Goal: Transaction & Acquisition: Book appointment/travel/reservation

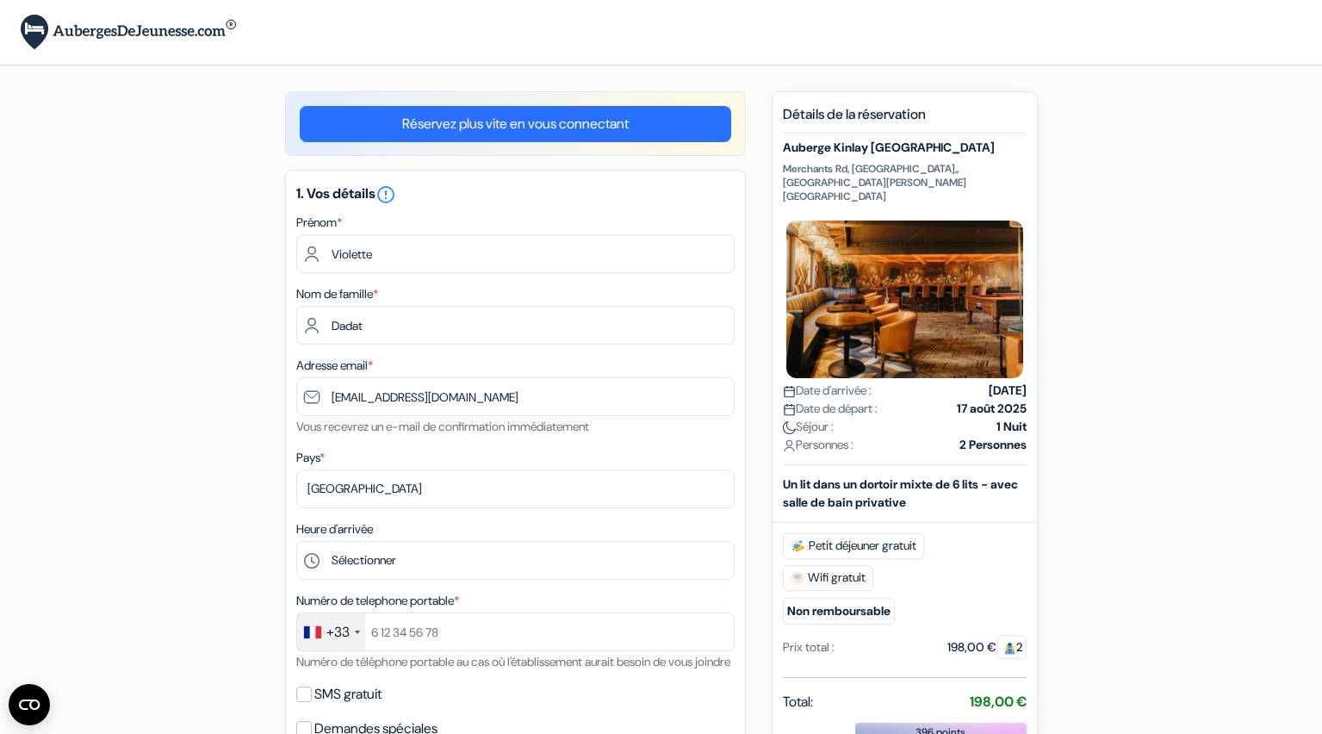
select select "11"
click at [409, 653] on small "Numéro de téléphone portable au cas où l'établissement aurait besoin de vous jo…" at bounding box center [513, 660] width 434 height 15
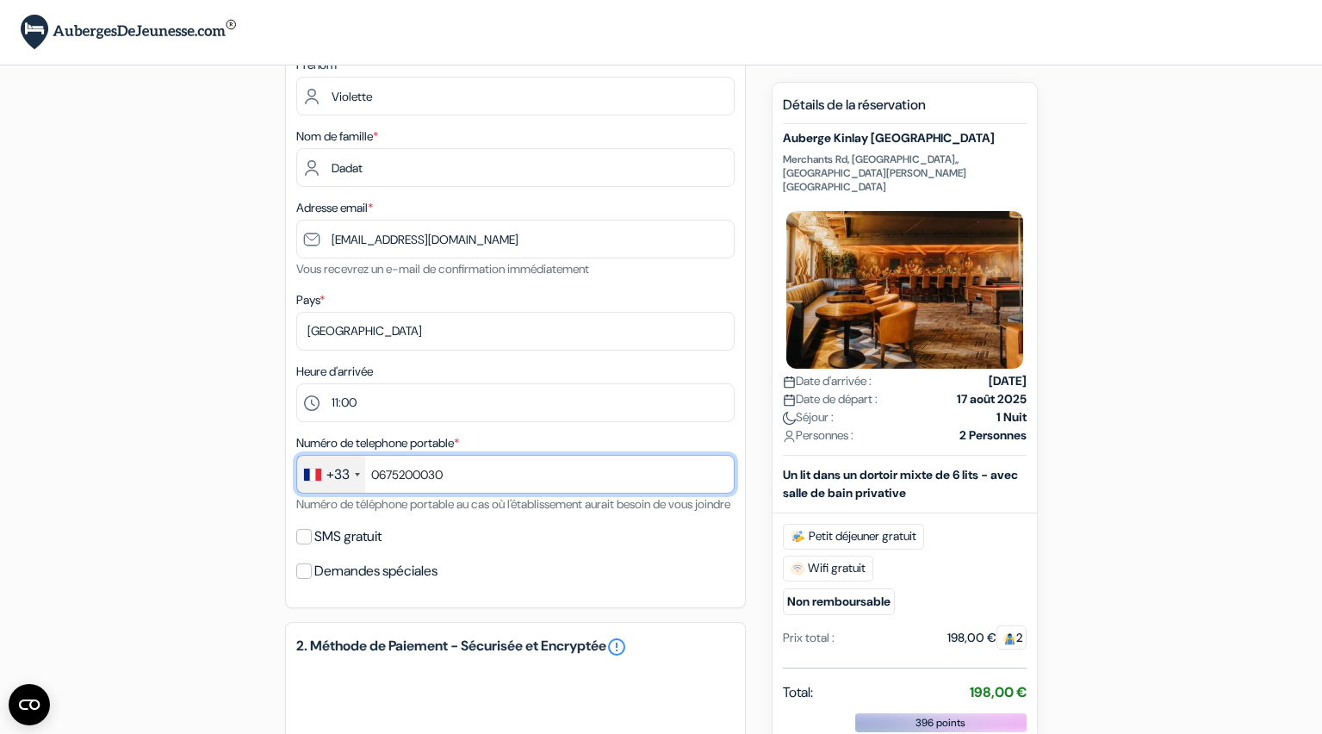
scroll to position [185, 0]
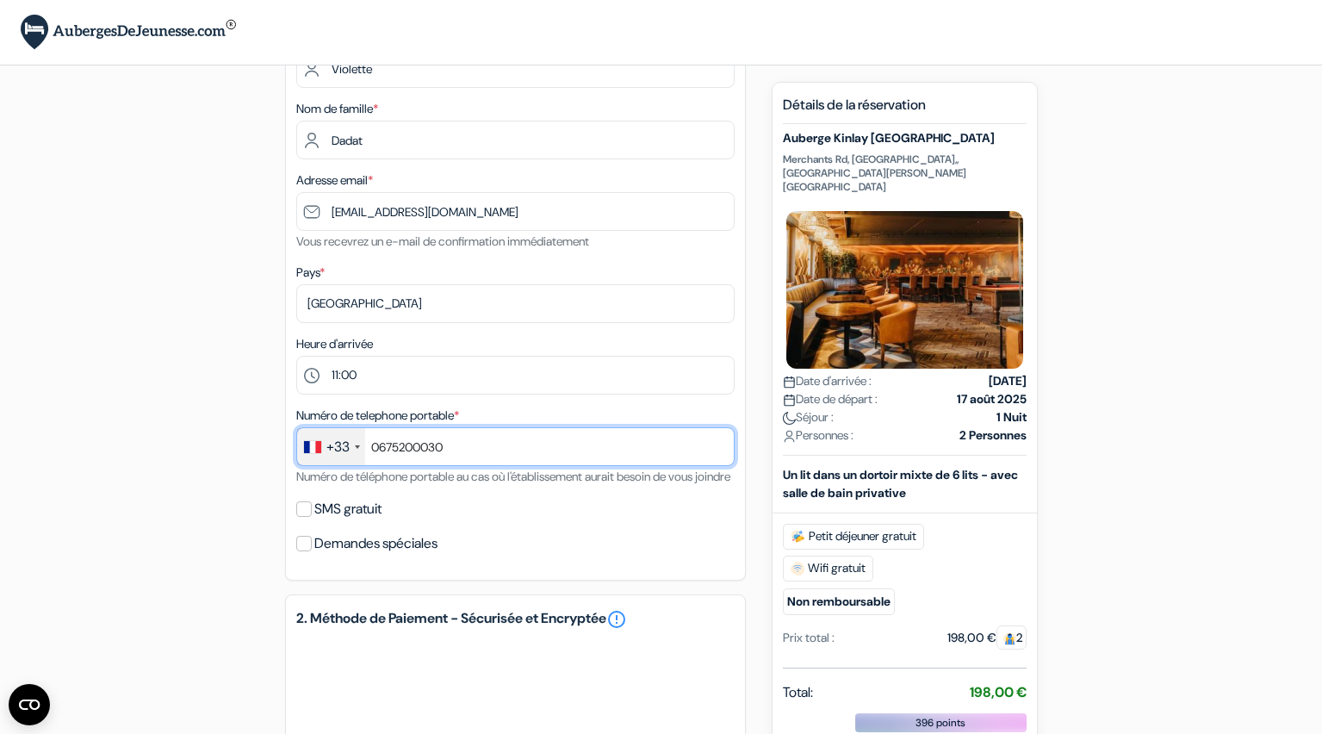
type input "0675200030"
click at [300, 517] on input "SMS gratuit" at bounding box center [303, 508] width 15 height 15
checkbox input "true"
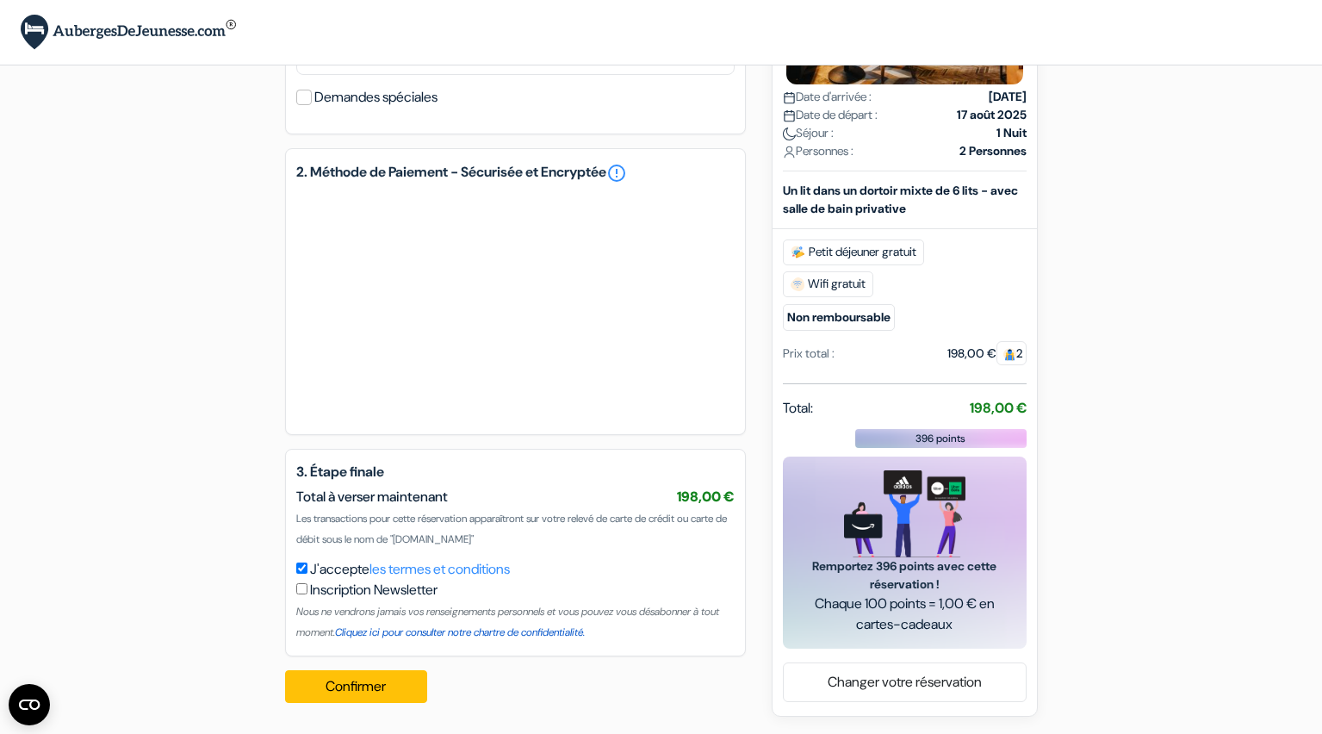
scroll to position [701, 0]
click at [366, 685] on button "Confirmer Loading..." at bounding box center [356, 686] width 143 height 33
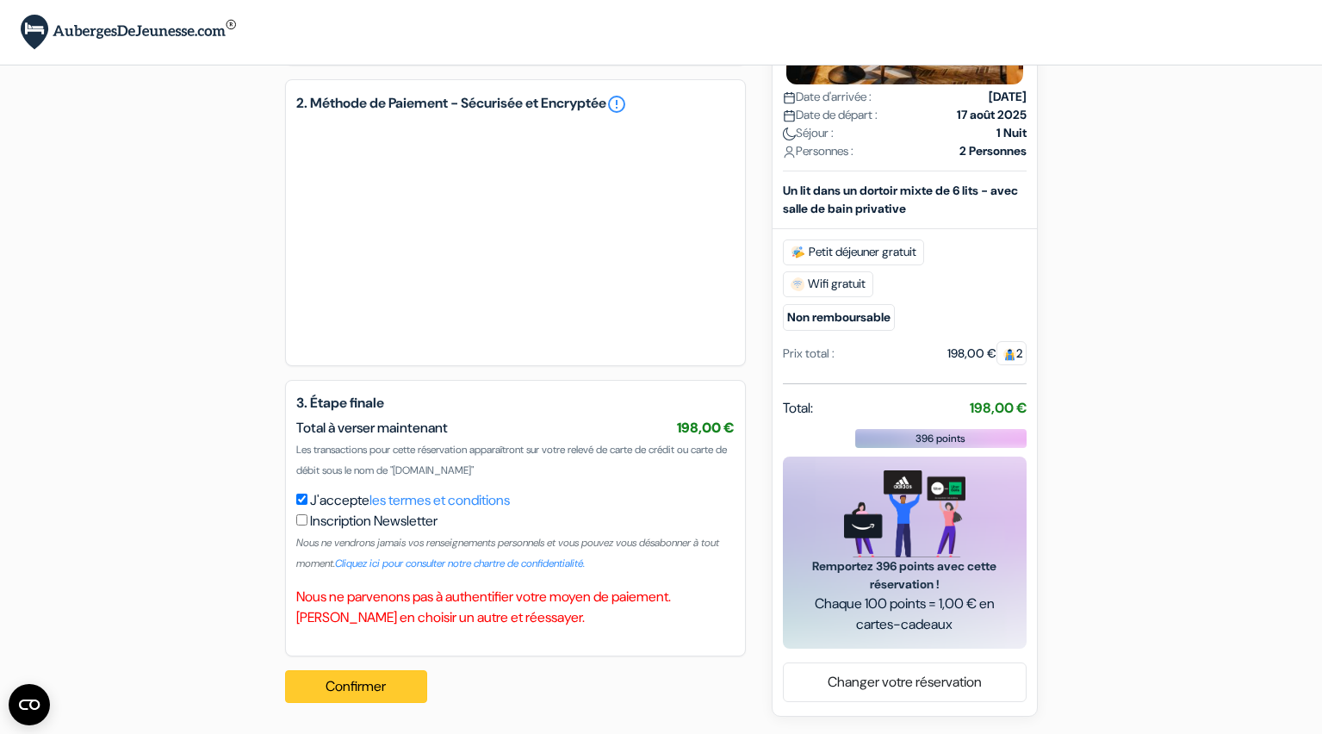
scroll to position [770, 0]
click at [387, 687] on button "Confirmer Loading..." at bounding box center [356, 686] width 143 height 33
click at [381, 684] on button "Confirmer Loading..." at bounding box center [356, 686] width 143 height 33
